Goal: Task Accomplishment & Management: Use online tool/utility

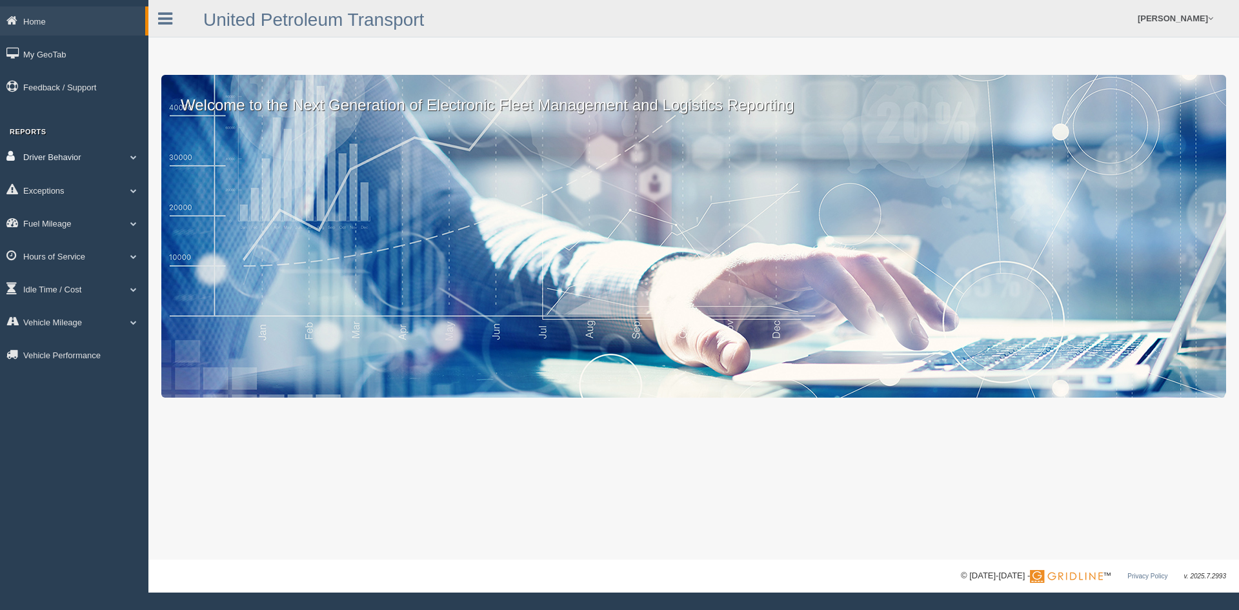
click at [54, 156] on link "Driver Behavior" at bounding box center [74, 156] width 148 height 29
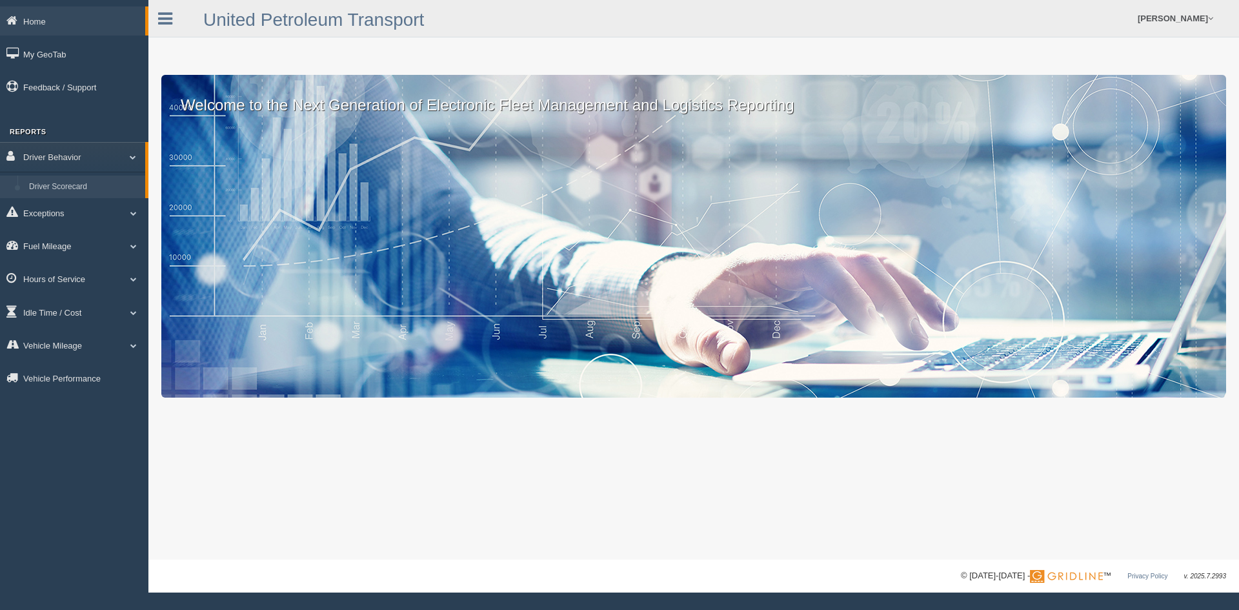
click at [54, 184] on link "Driver Scorecard" at bounding box center [84, 187] width 122 height 23
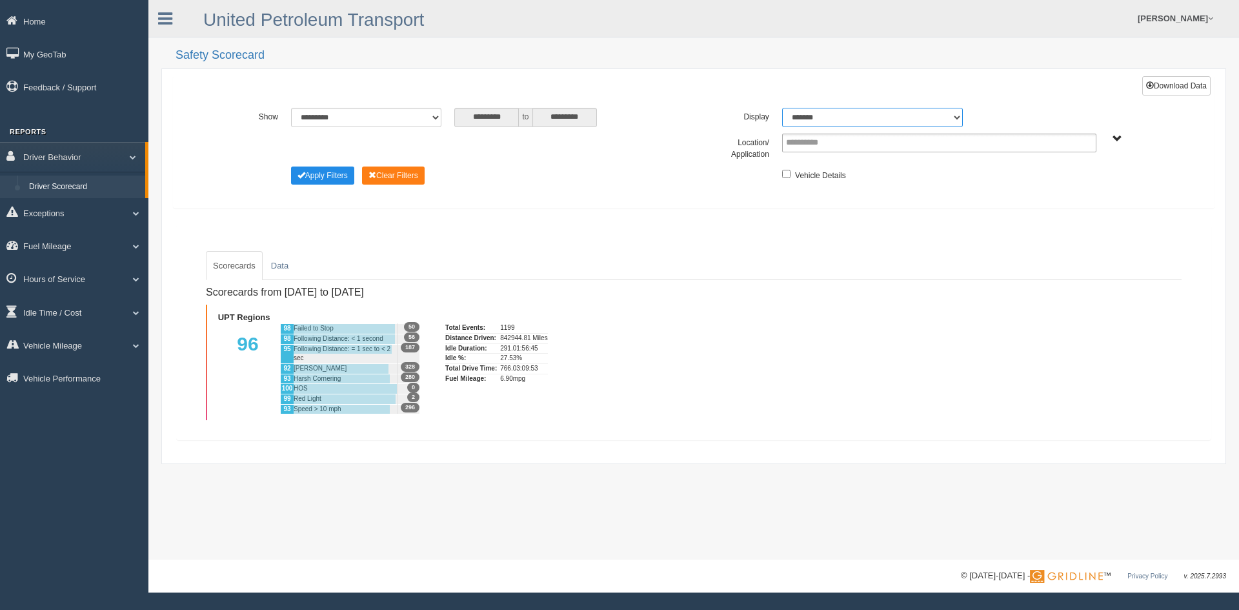
click at [957, 116] on select "******* ******" at bounding box center [872, 117] width 181 height 19
select select "**"
click at [782, 108] on select "******* ******" at bounding box center [872, 117] width 181 height 19
click at [1116, 137] on span "UPT Regions" at bounding box center [1118, 139] width 10 height 10
click at [1069, 183] on button "UPT Regions" at bounding box center [1073, 186] width 61 height 14
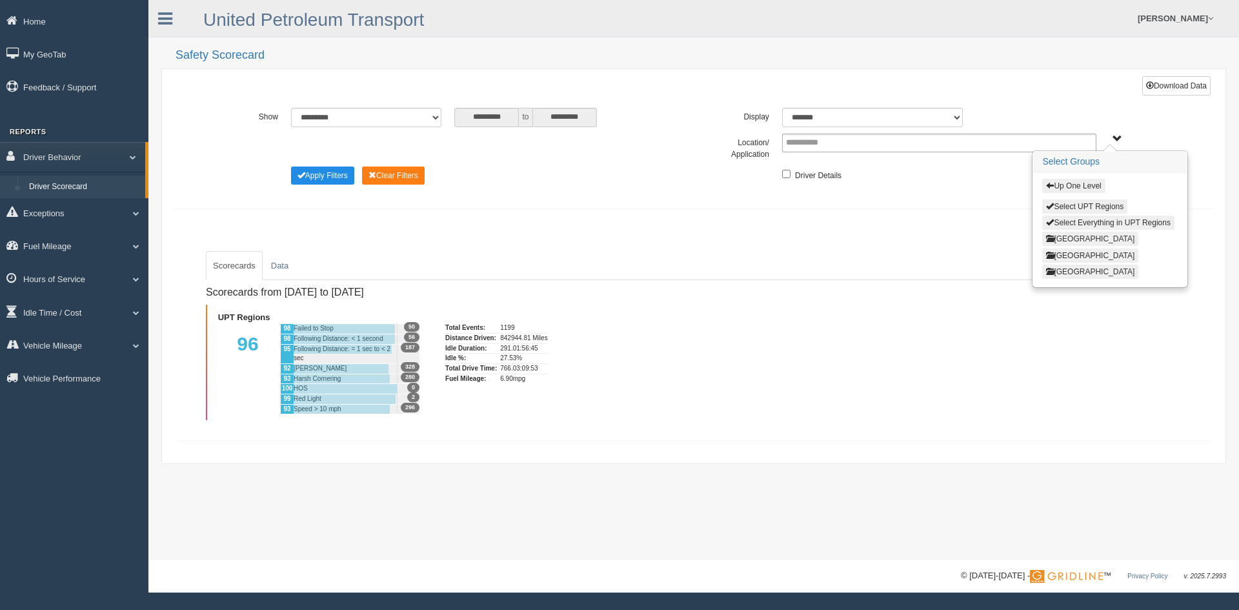
click at [1059, 236] on button "[GEOGRAPHIC_DATA]" at bounding box center [1091, 239] width 96 height 14
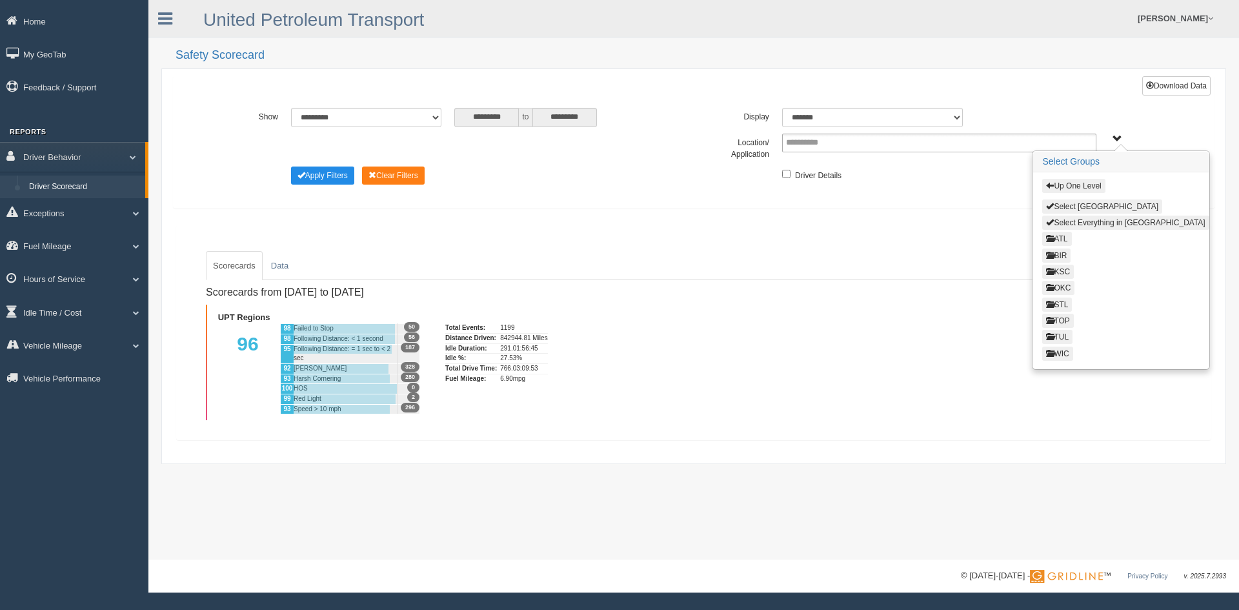
click at [1061, 240] on button "ATL" at bounding box center [1057, 239] width 29 height 14
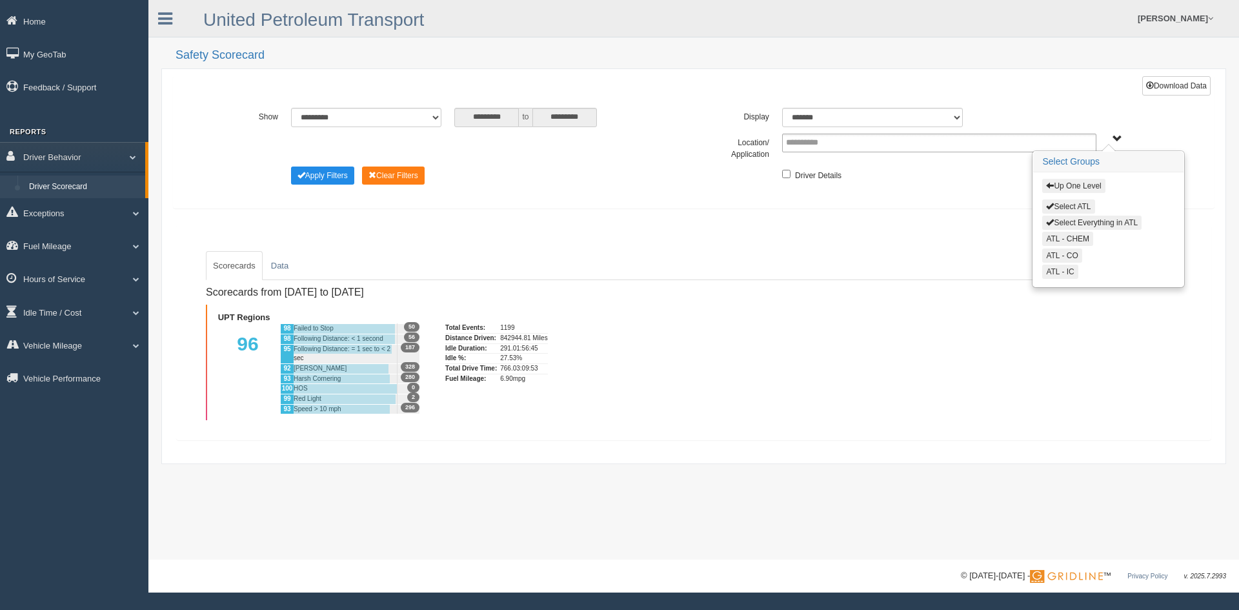
click at [1066, 269] on button "ATL - IC" at bounding box center [1061, 272] width 36 height 14
click at [312, 173] on button "Apply Filters" at bounding box center [322, 176] width 63 height 18
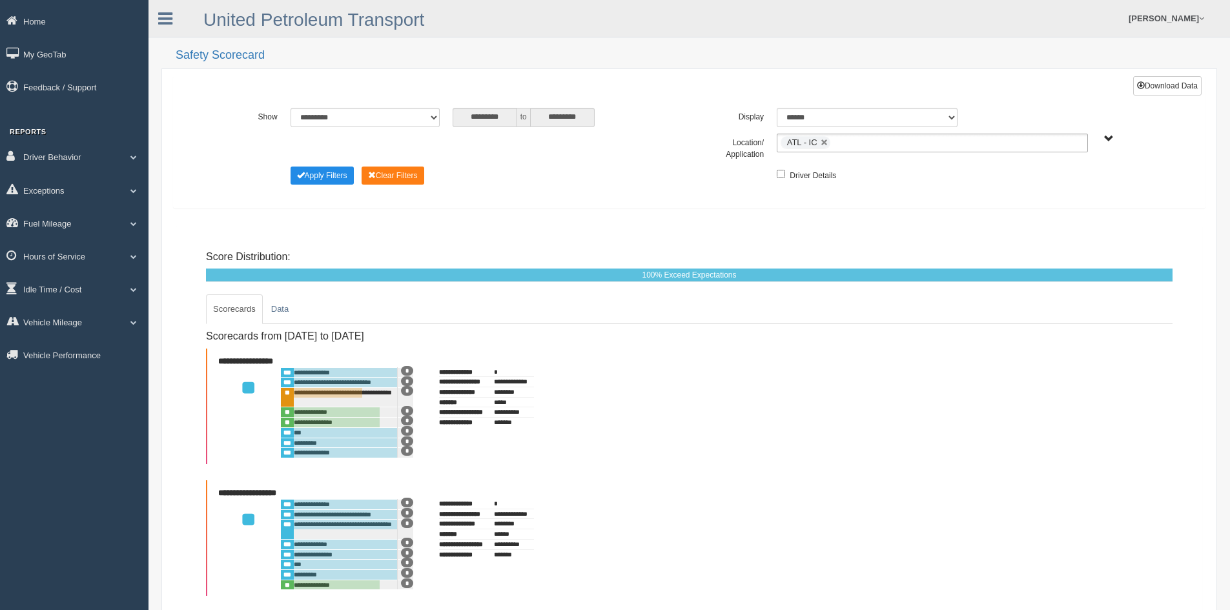
click at [1108, 137] on span "UPT Regions" at bounding box center [1109, 139] width 10 height 10
click at [823, 143] on link at bounding box center [825, 143] width 8 height 8
type input "**********"
click at [1062, 183] on button "UPT Regions" at bounding box center [1073, 186] width 61 height 14
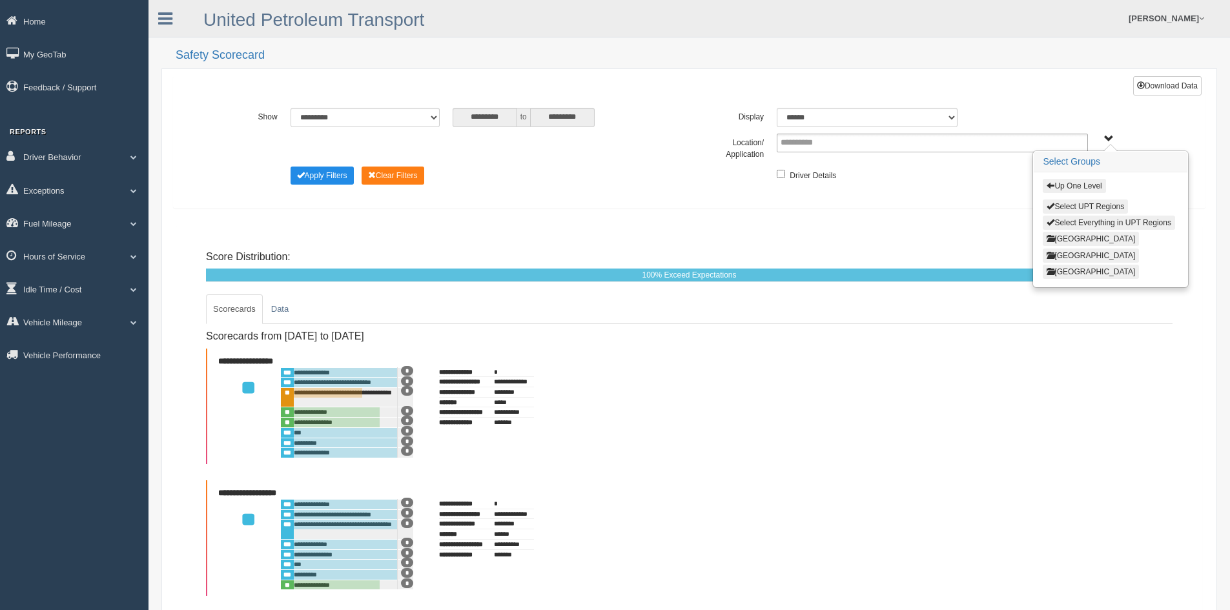
click at [1061, 240] on button "[GEOGRAPHIC_DATA]" at bounding box center [1091, 239] width 96 height 14
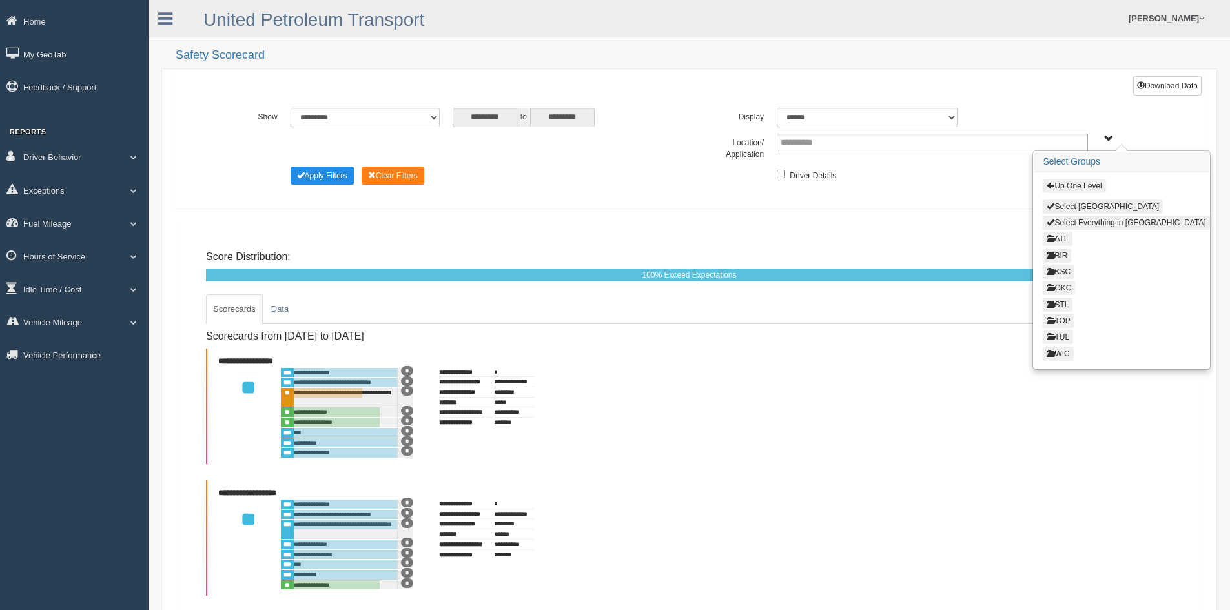
click at [1063, 286] on button "OKC" at bounding box center [1059, 288] width 32 height 14
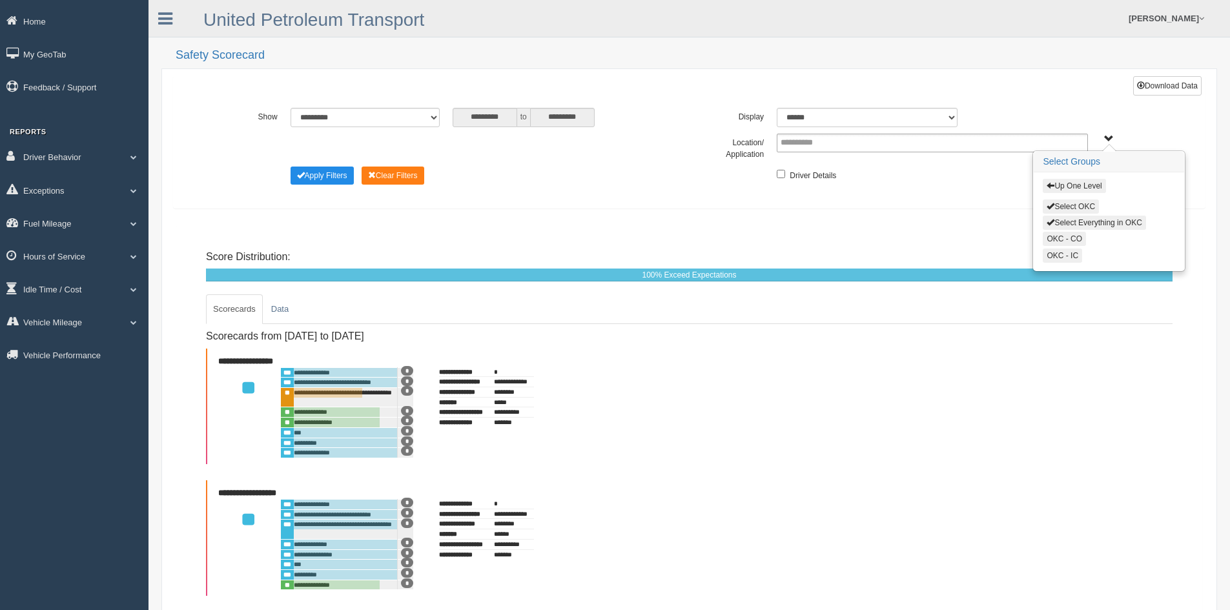
click at [1076, 238] on button "OKC - CO" at bounding box center [1064, 239] width 43 height 14
click at [331, 178] on button "Apply Filters" at bounding box center [322, 176] width 63 height 18
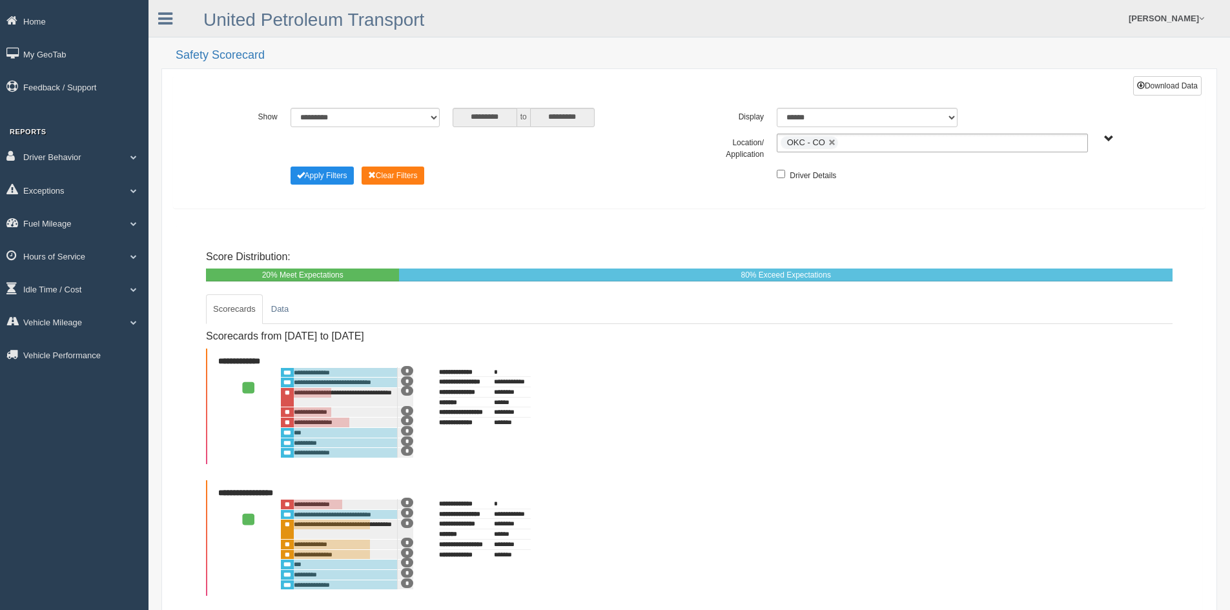
click at [1111, 137] on span "UPT Regions" at bounding box center [1109, 139] width 10 height 10
click at [1059, 182] on button "UPT Regions" at bounding box center [1073, 186] width 61 height 14
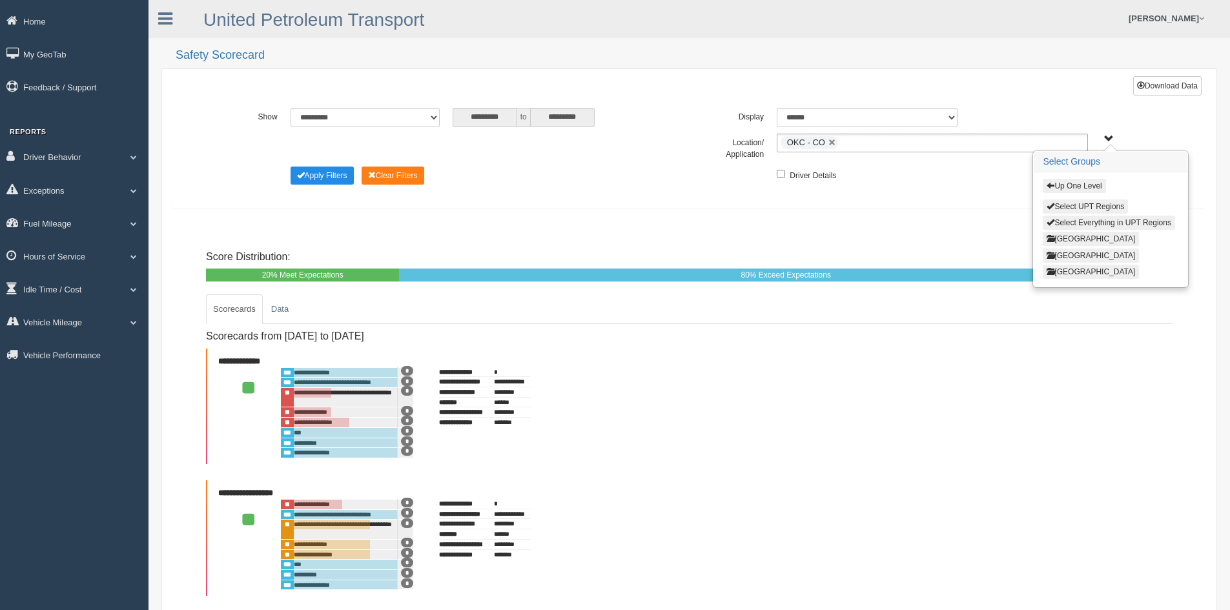
click at [1066, 238] on button "North Region" at bounding box center [1091, 239] width 96 height 14
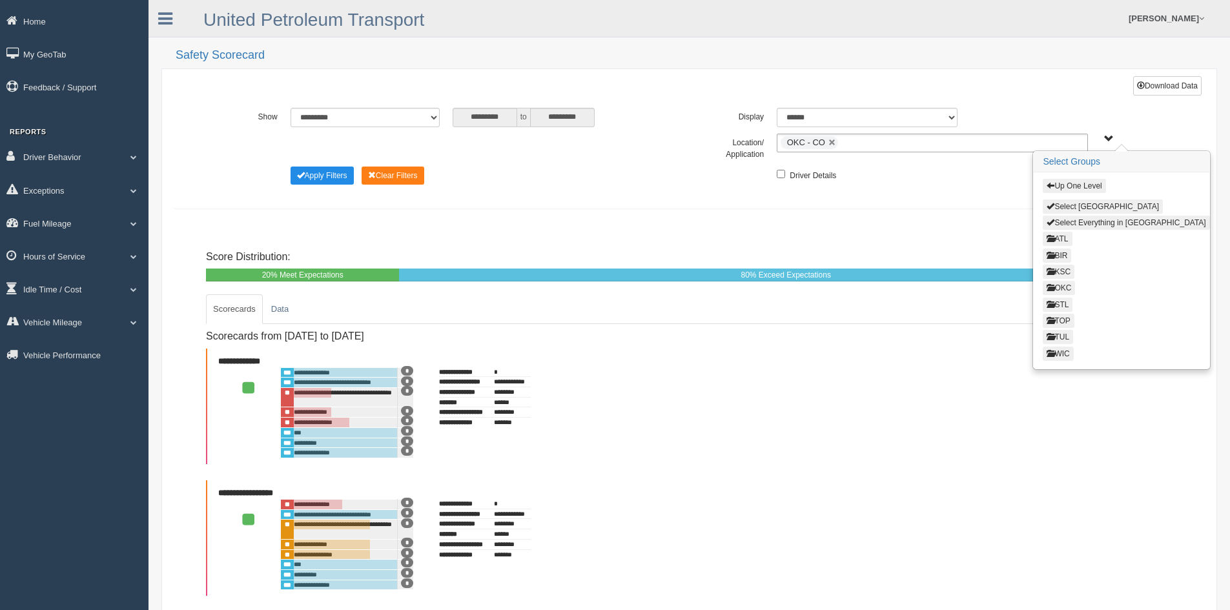
click at [1063, 288] on button "OKC" at bounding box center [1059, 288] width 32 height 14
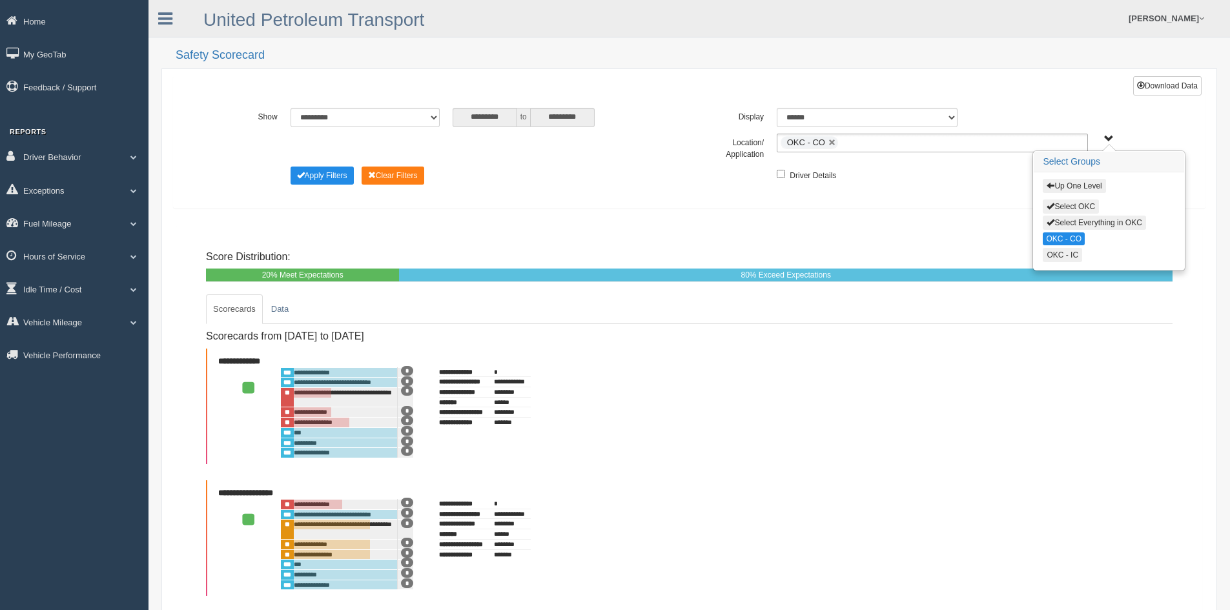
click at [1072, 254] on button "OKC - IC" at bounding box center [1062, 255] width 39 height 14
click at [1107, 221] on button "Select Everything in OKC" at bounding box center [1094, 223] width 103 height 14
type input "**********"
click at [1121, 221] on button "Select Everything in OKC" at bounding box center [1094, 223] width 103 height 14
click at [314, 172] on button "Apply Filters" at bounding box center [322, 176] width 63 height 18
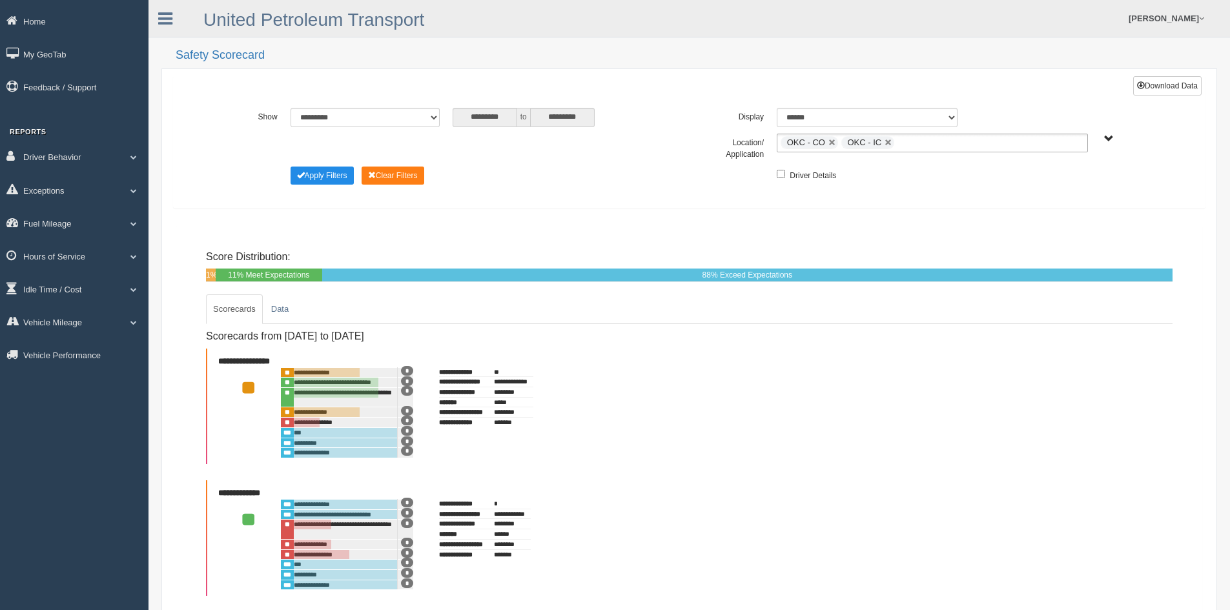
click at [1108, 137] on span "UPT Regions" at bounding box center [1109, 139] width 10 height 10
click at [1070, 186] on button "UPT Regions" at bounding box center [1073, 186] width 61 height 14
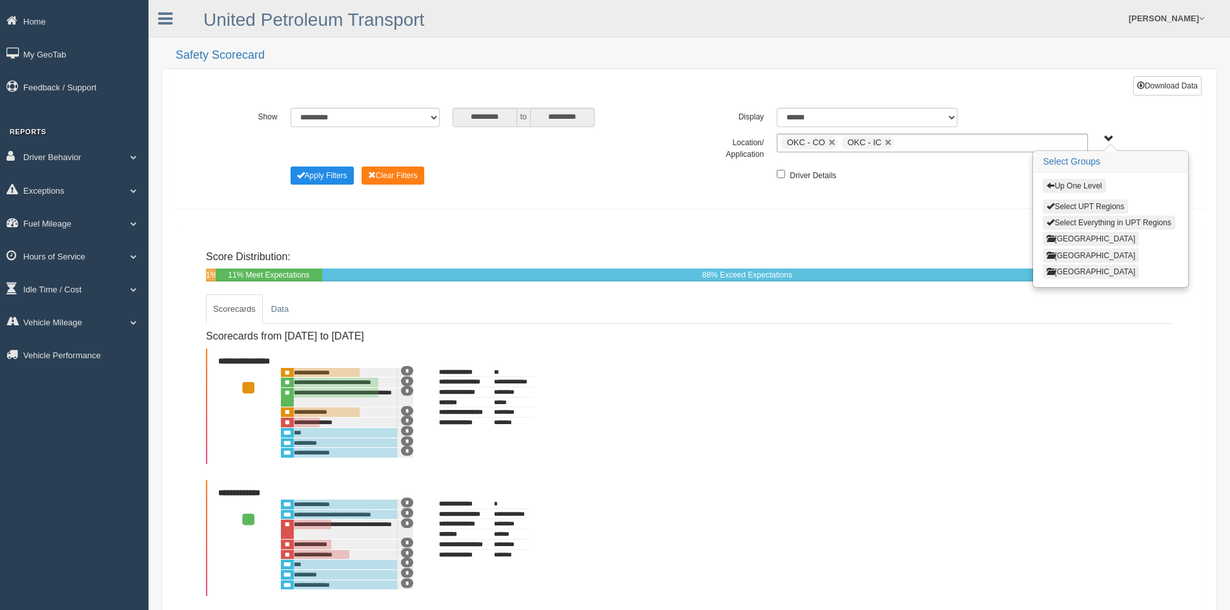
click at [1068, 238] on button "North Region" at bounding box center [1091, 239] width 96 height 14
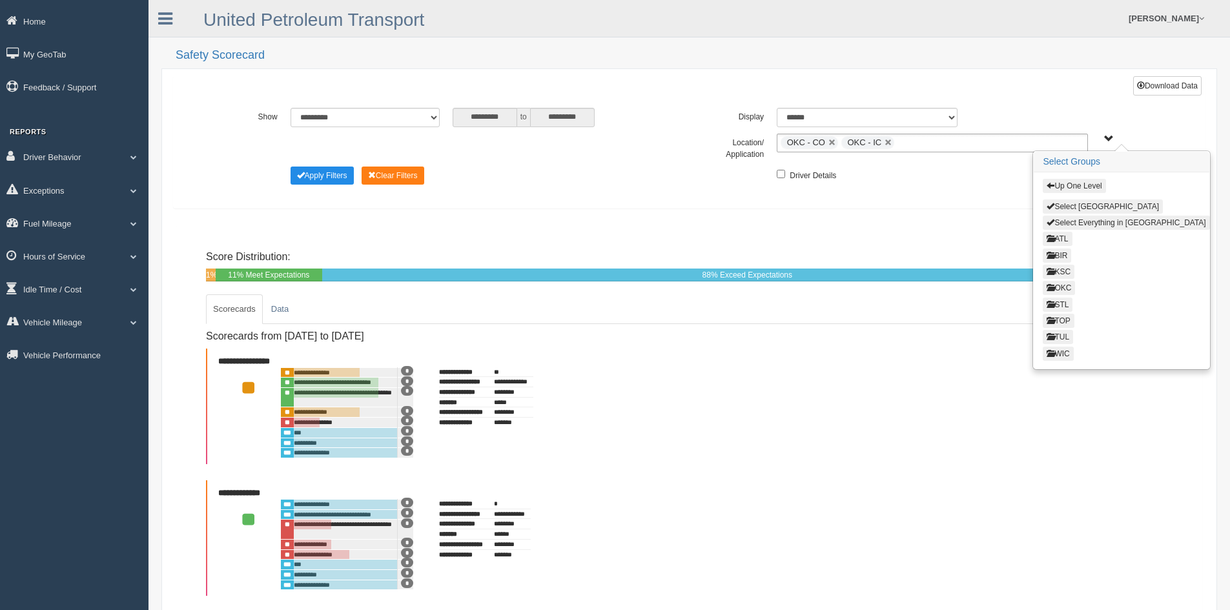
click at [1063, 336] on button "TUL" at bounding box center [1058, 337] width 30 height 14
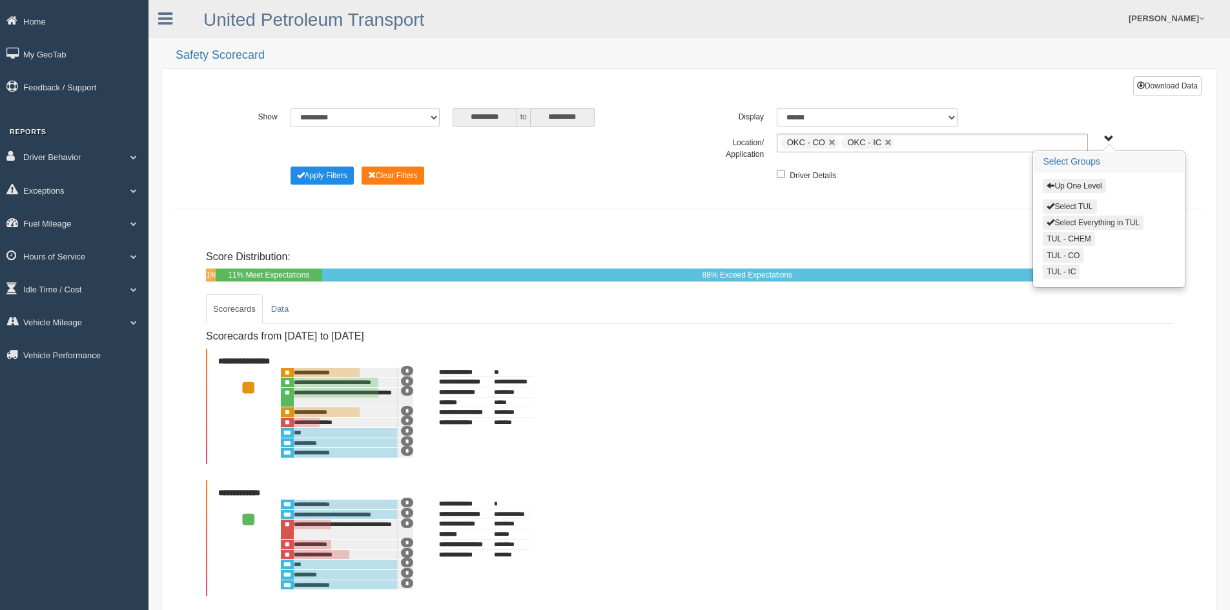
click at [1084, 220] on button "Select Everything in TUL" at bounding box center [1093, 223] width 101 height 14
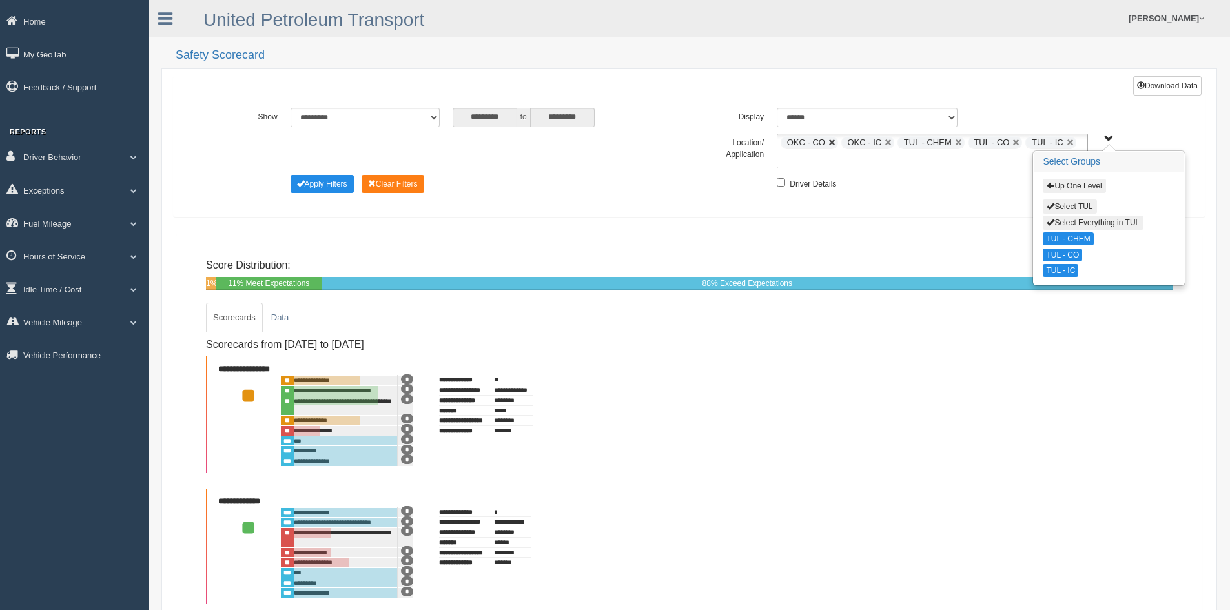
click at [831, 140] on link at bounding box center [832, 143] width 8 height 8
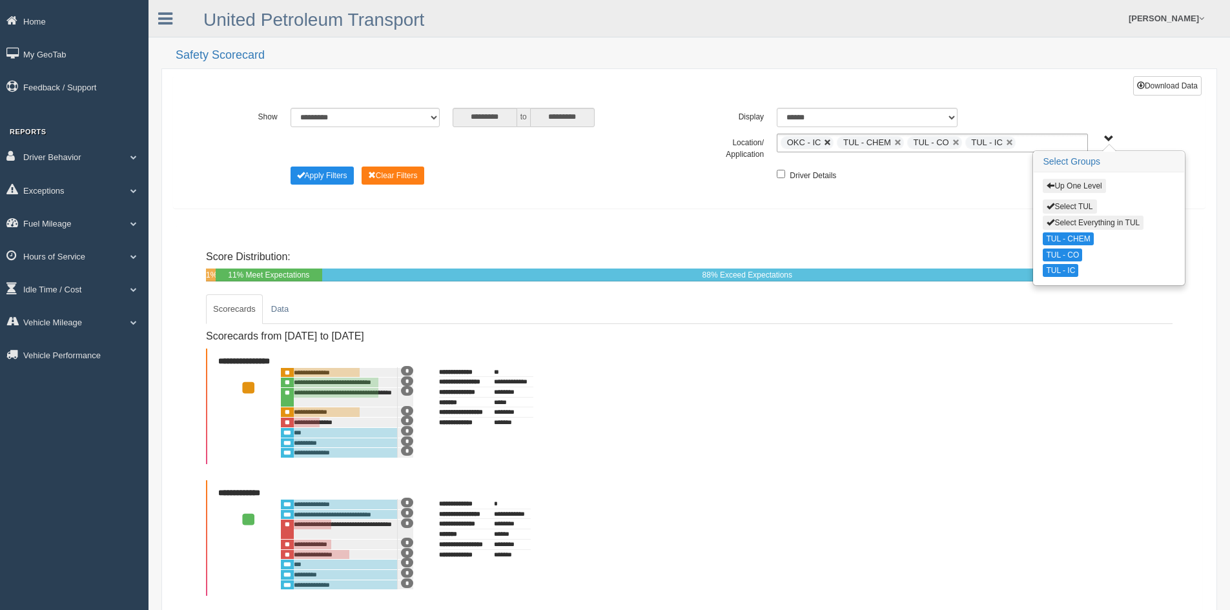
click at [827, 143] on link at bounding box center [828, 143] width 8 height 8
click at [334, 172] on button "Apply Filters" at bounding box center [322, 176] width 63 height 18
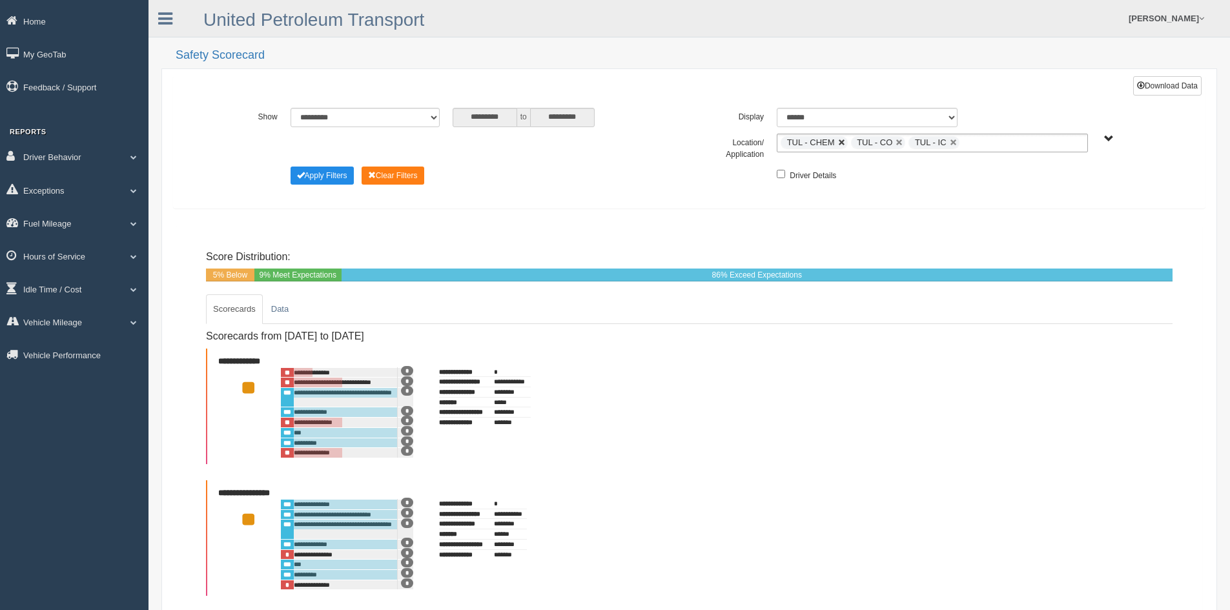
click at [839, 142] on link at bounding box center [842, 143] width 8 height 8
click at [831, 142] on link at bounding box center [830, 143] width 8 height 8
click at [824, 144] on link at bounding box center [825, 143] width 8 height 8
type input "**********"
click at [1107, 136] on span "UPT Regions" at bounding box center [1109, 139] width 10 height 10
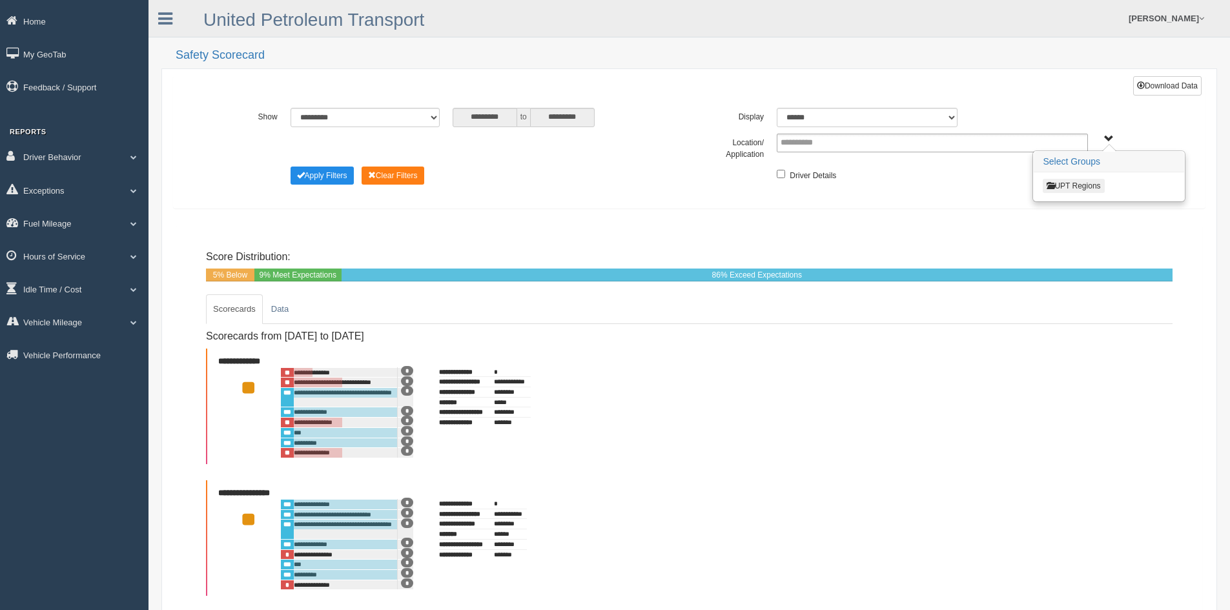
click at [1088, 182] on button "UPT Regions" at bounding box center [1073, 186] width 61 height 14
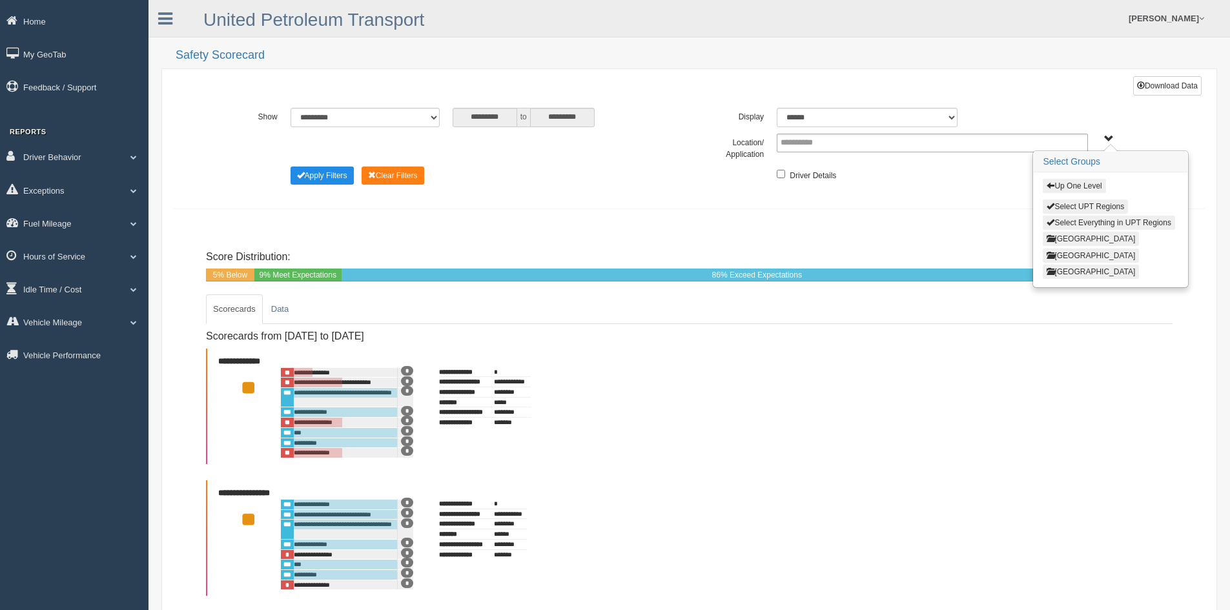
click at [1066, 236] on button "North Region" at bounding box center [1091, 239] width 96 height 14
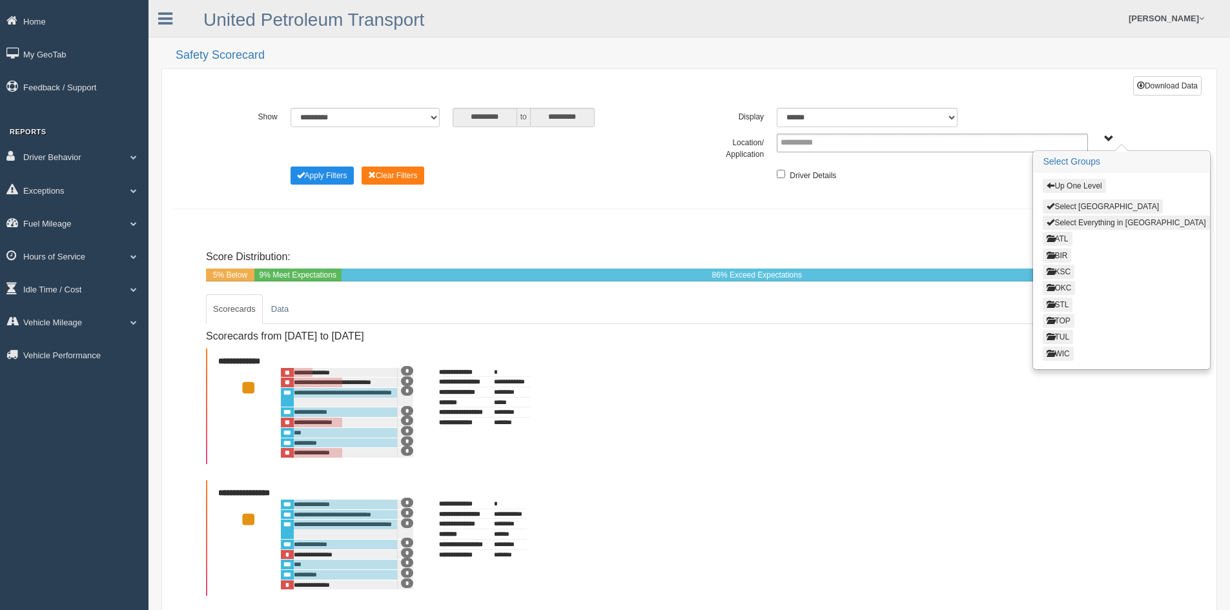
click at [1062, 351] on button "WIC" at bounding box center [1058, 354] width 30 height 14
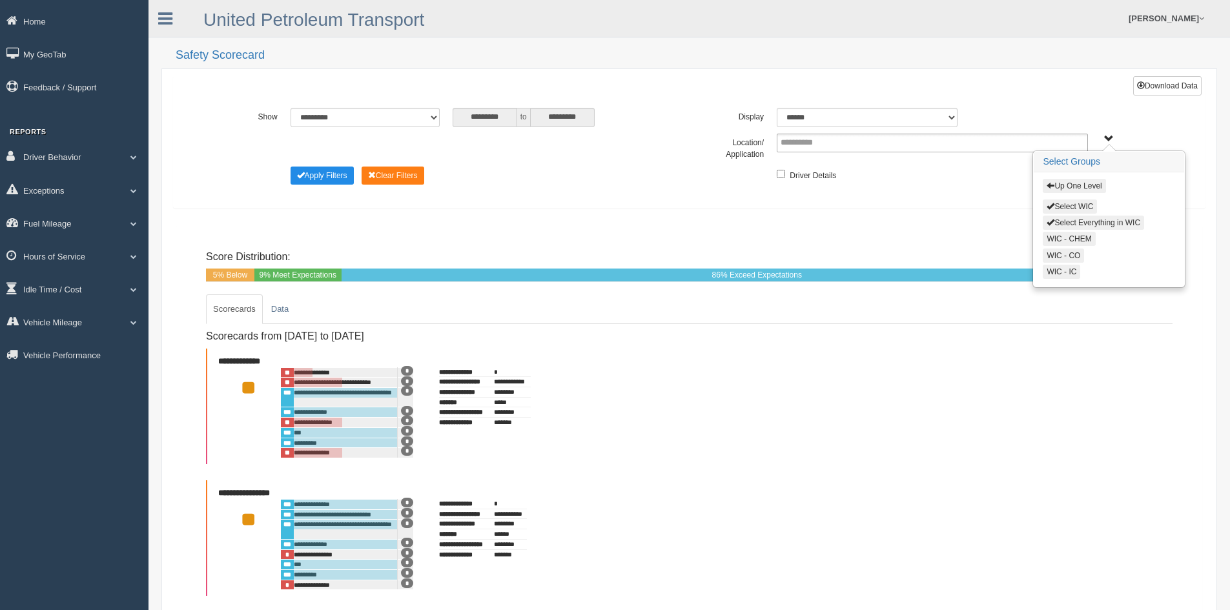
click at [1084, 219] on button "Select Everything in WIC" at bounding box center [1093, 223] width 101 height 14
click at [338, 176] on button "Apply Filters" at bounding box center [322, 176] width 63 height 18
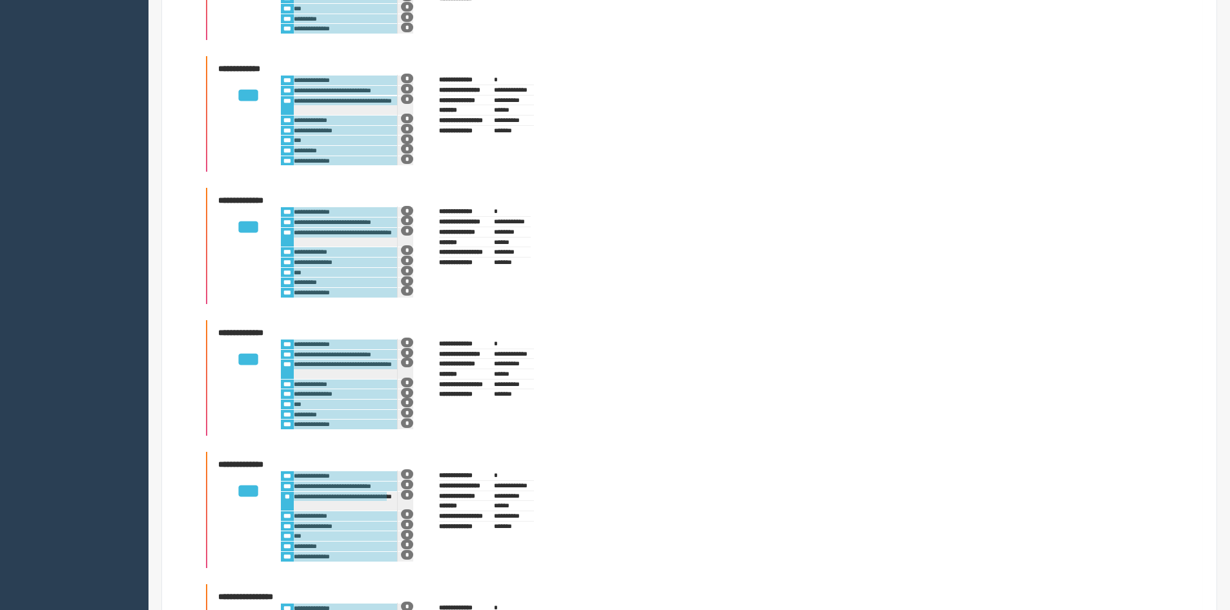
scroll to position [2800, 0]
